Goal: Task Accomplishment & Management: Manage account settings

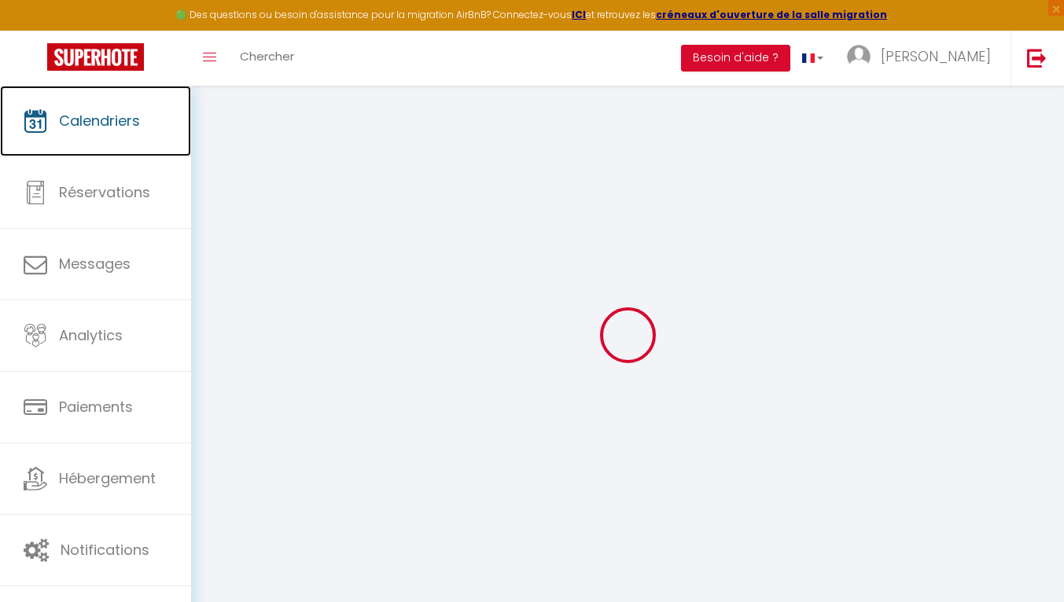
click at [120, 127] on span "Calendriers" at bounding box center [99, 121] width 81 height 20
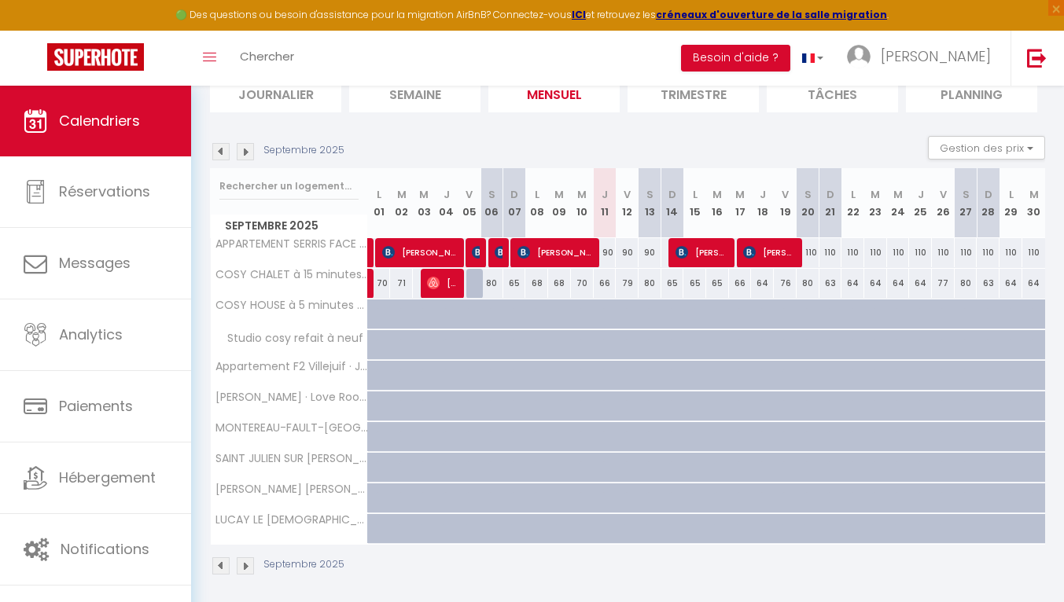
scroll to position [194, 0]
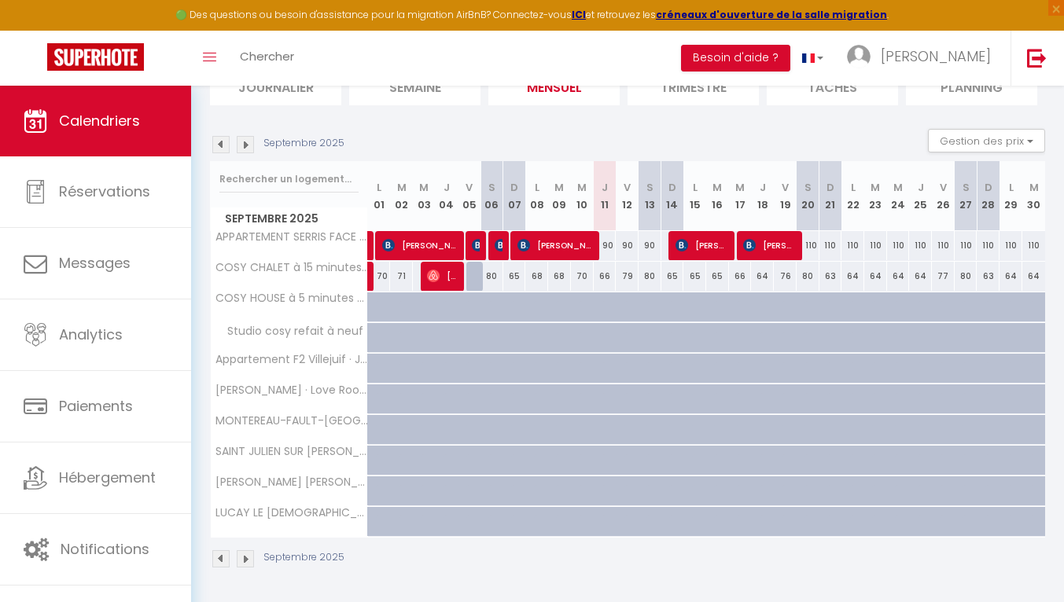
click at [246, 144] on img at bounding box center [245, 144] width 17 height 17
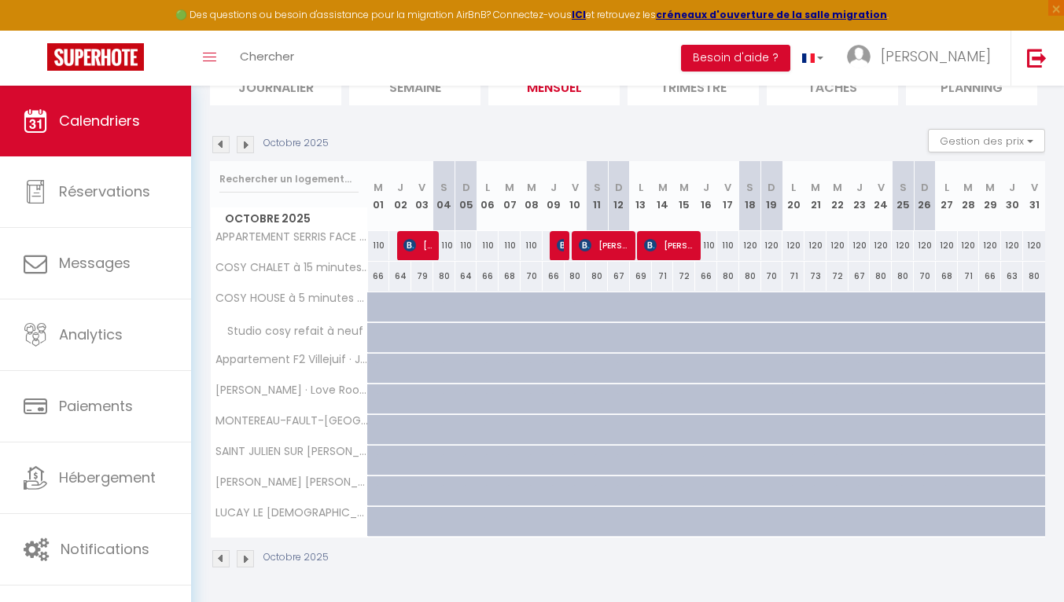
click at [221, 142] on img at bounding box center [220, 144] width 17 height 17
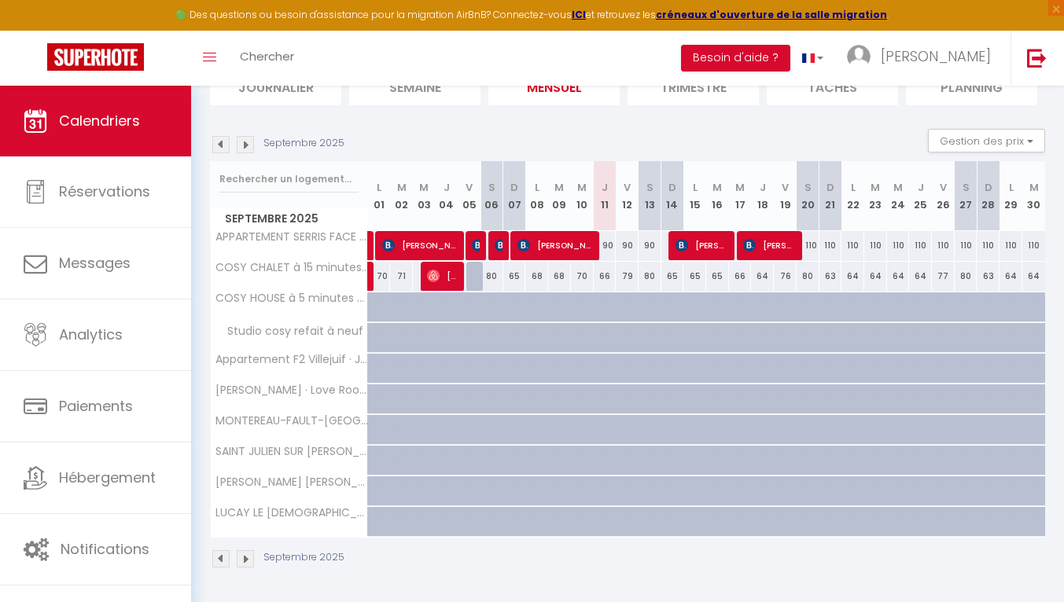
click at [812, 246] on div "110" at bounding box center [808, 245] width 23 height 29
type input "110"
type input "Sam 20 Septembre 2025"
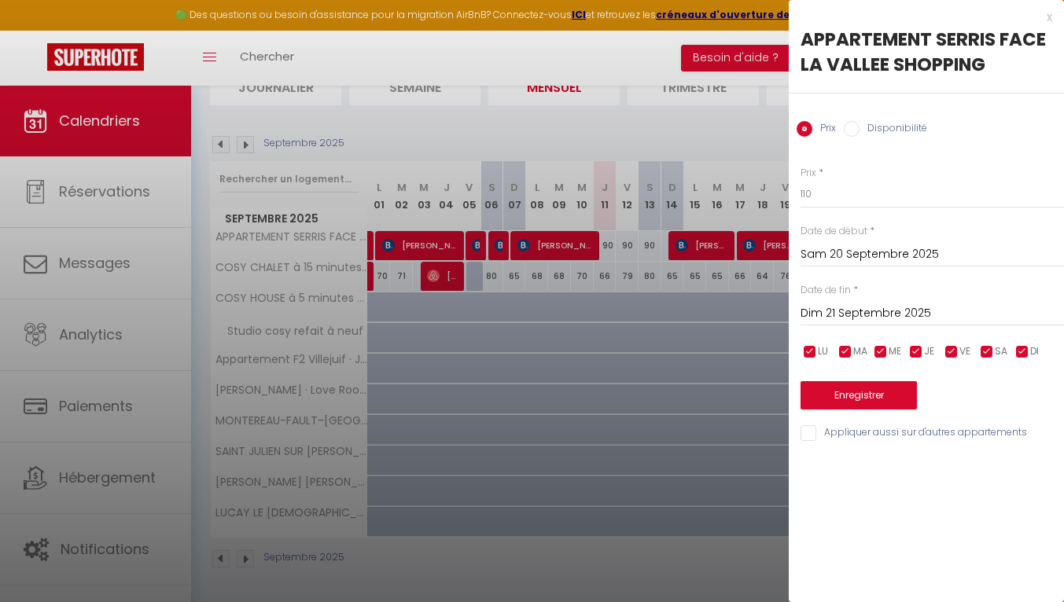
click at [862, 315] on input "Dim 21 Septembre 2025" at bounding box center [932, 314] width 263 height 20
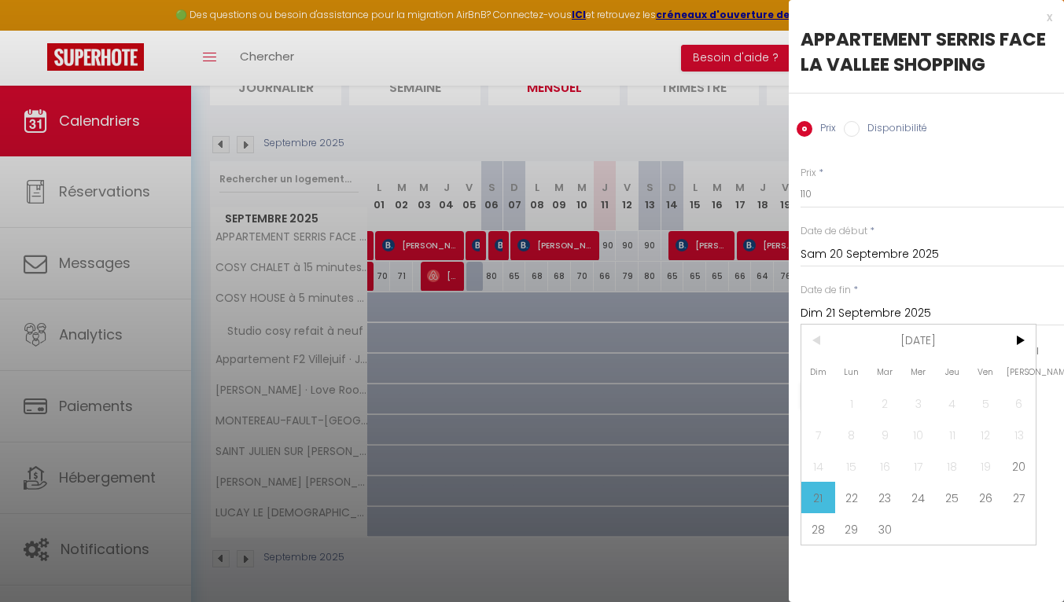
click at [886, 534] on span "30" at bounding box center [885, 529] width 34 height 31
type input "[DATE] Septembre 2025"
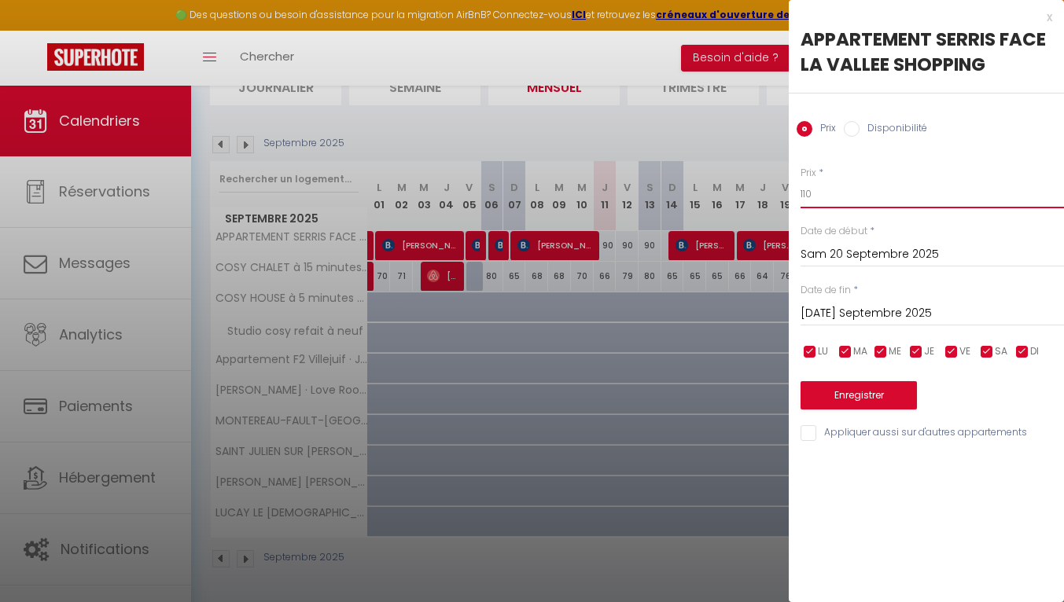
click at [832, 194] on input "110" at bounding box center [932, 194] width 263 height 28
type input "1"
type input "90"
click at [871, 402] on button "Enregistrer" at bounding box center [859, 395] width 116 height 28
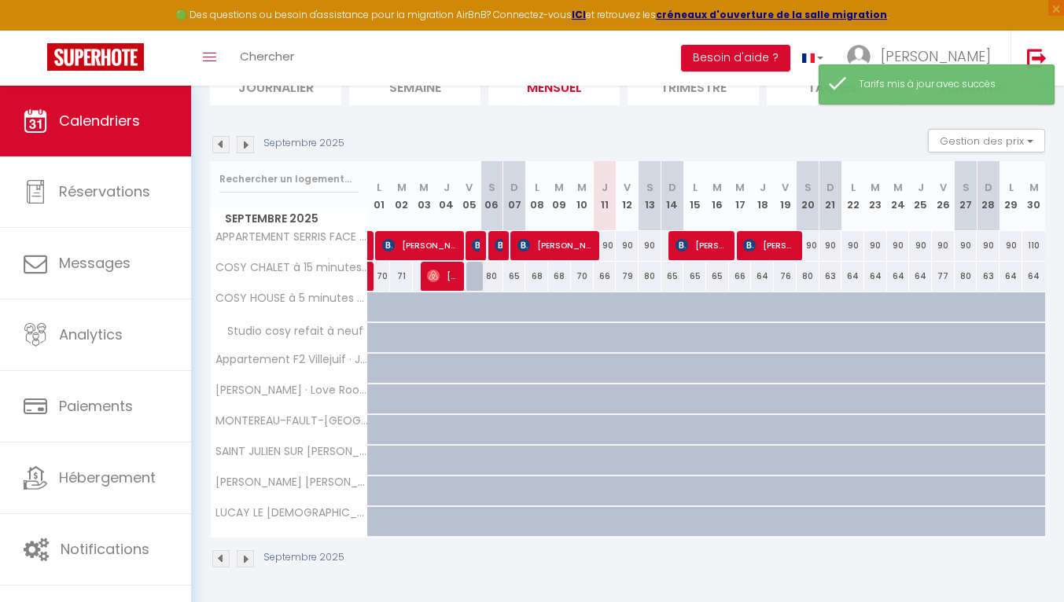
click at [1030, 241] on div "110" at bounding box center [1033, 245] width 23 height 29
type input "110"
type input "[DATE] Septembre 2025"
type input "Mer 01 Octobre 2025"
click at [0, 0] on div at bounding box center [0, 0] width 0 height 0
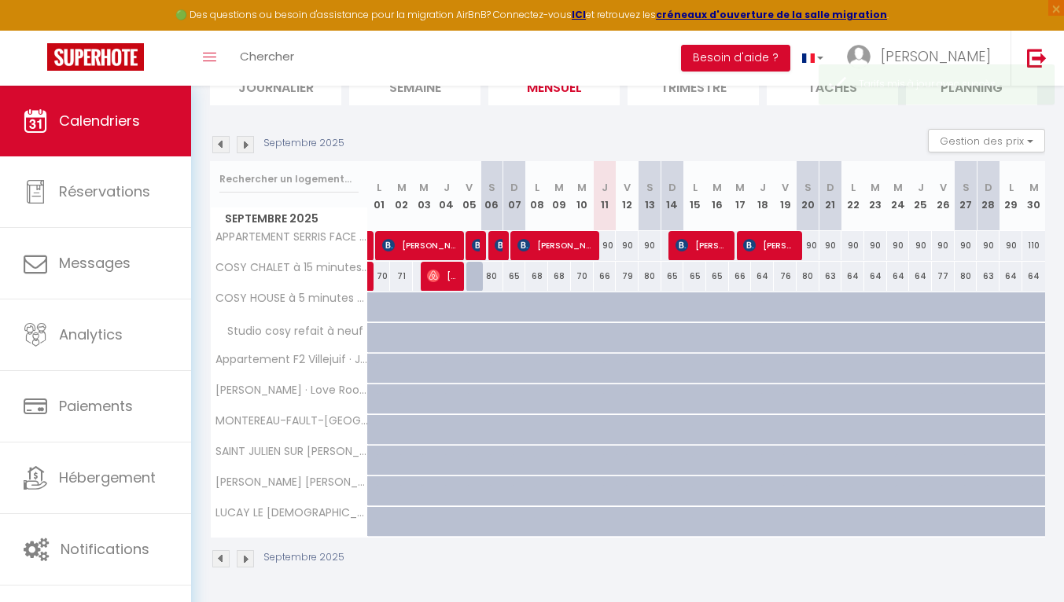
click at [1043, 249] on div "110" at bounding box center [1033, 245] width 23 height 29
type input "110"
type input "[DATE] Septembre 2025"
type input "Mer 01 Octobre 2025"
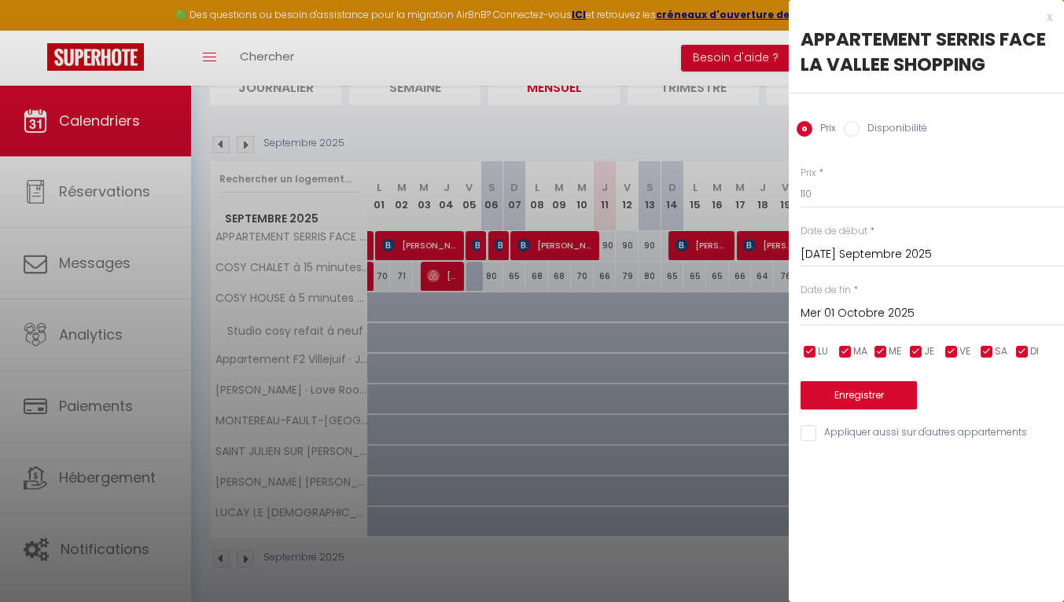
click at [1036, 247] on input "[DATE] Septembre 2025" at bounding box center [932, 255] width 263 height 20
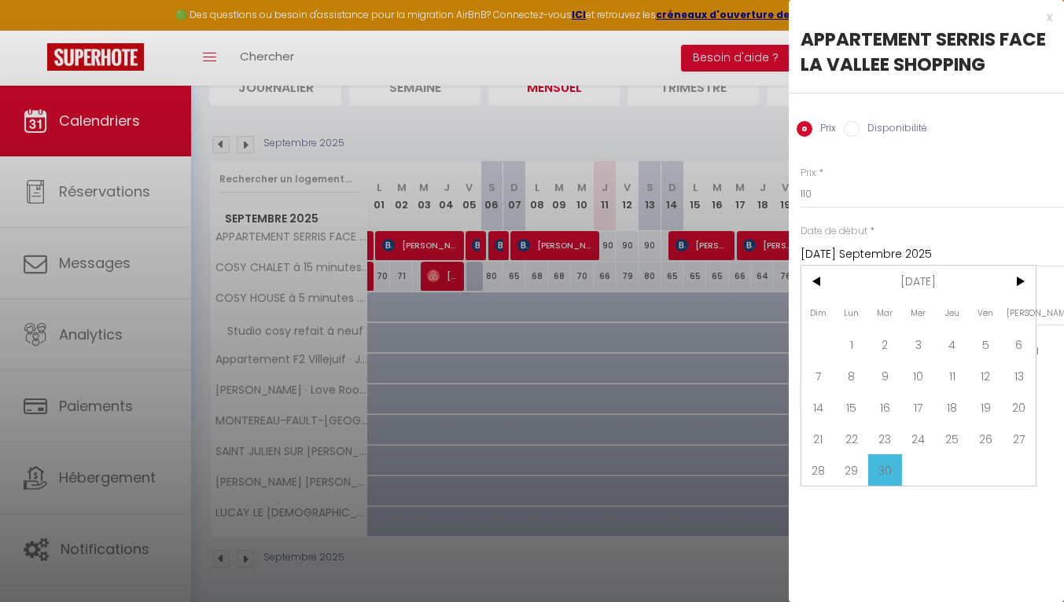
click at [890, 470] on span "30" at bounding box center [885, 470] width 34 height 31
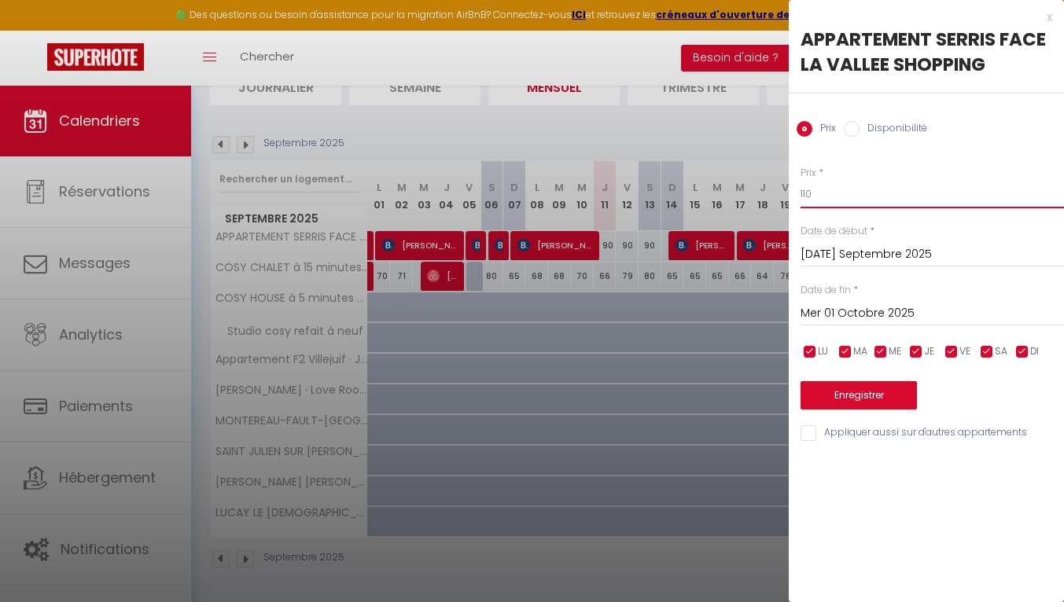
click at [831, 197] on input "110" at bounding box center [932, 194] width 263 height 28
type input "1"
type input "90"
click at [862, 401] on button "Enregistrer" at bounding box center [859, 395] width 116 height 28
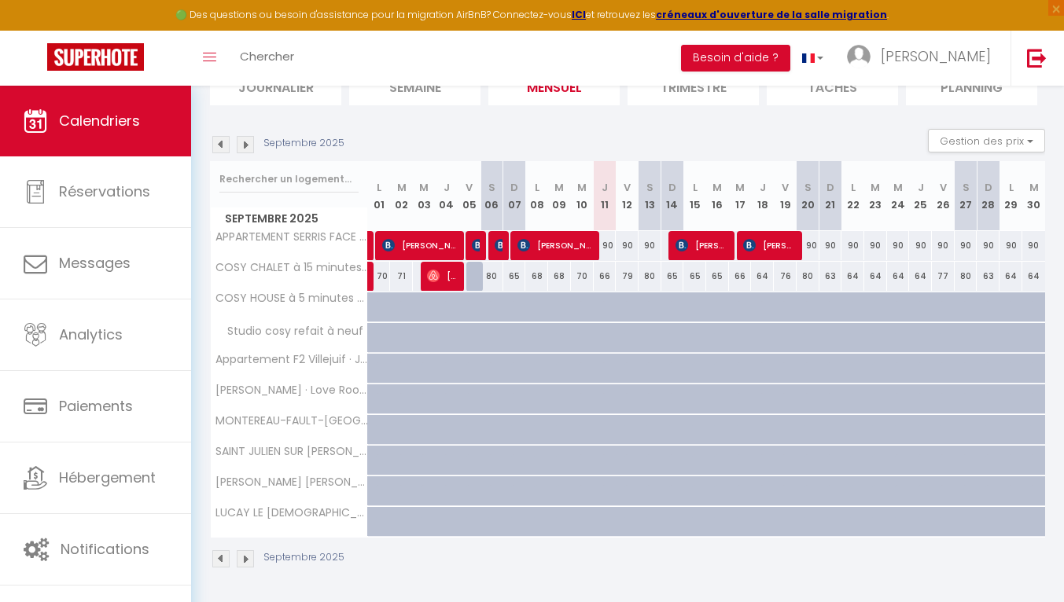
click at [246, 142] on img at bounding box center [245, 144] width 17 height 17
